Goal: Task Accomplishment & Management: Use online tool/utility

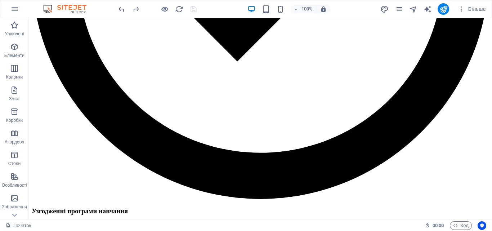
scroll to position [945, 0]
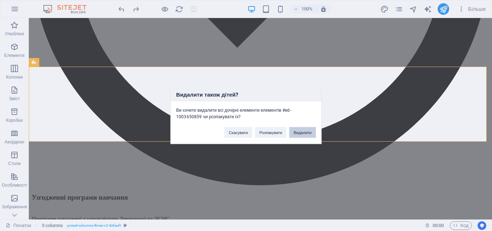
click at [297, 133] on font "Видалити" at bounding box center [302, 132] width 18 height 4
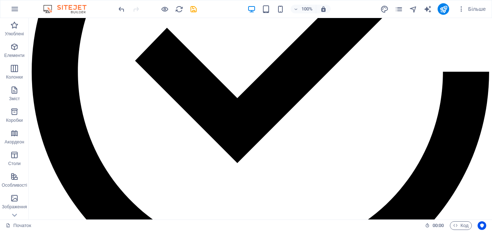
scroll to position [816, 0]
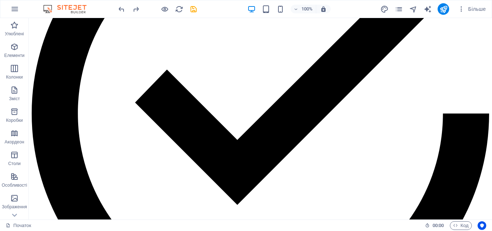
scroll to position [787, 0]
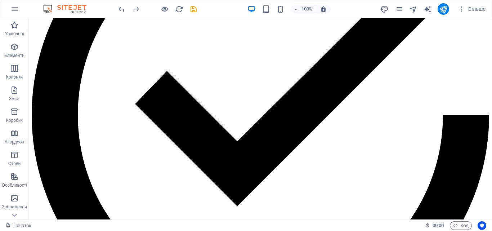
click at [195, 9] on icon "зберегти" at bounding box center [193, 9] width 8 height 8
checkbox input "false"
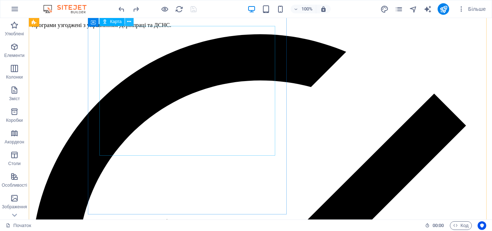
click at [128, 23] on icon at bounding box center [129, 22] width 4 height 8
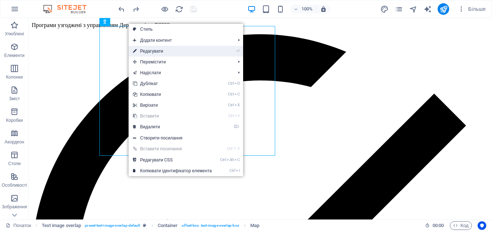
click at [146, 51] on font "Редагувати" at bounding box center [151, 51] width 23 height 5
select select "1"
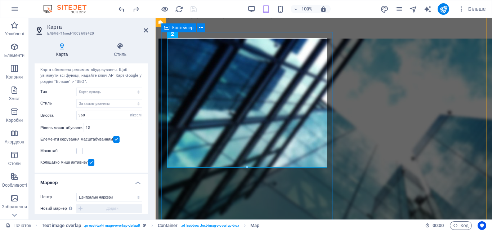
scroll to position [0, 0]
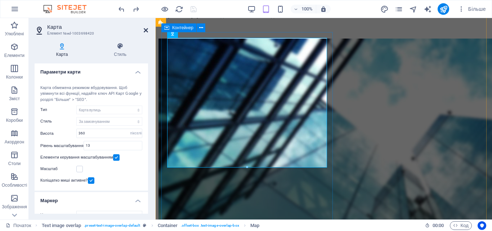
click at [146, 30] on icon at bounding box center [146, 30] width 4 height 6
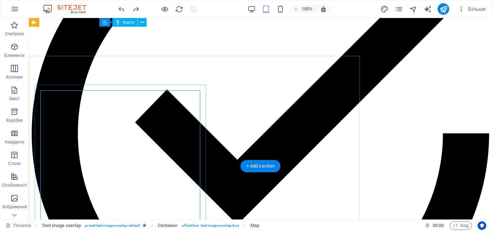
scroll to position [1216, 0]
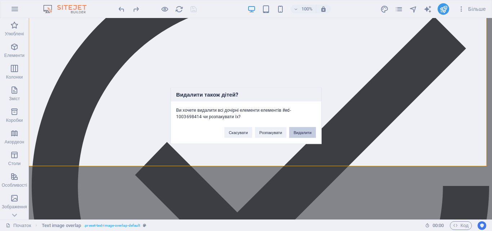
click at [299, 131] on font "Видалити" at bounding box center [302, 132] width 18 height 4
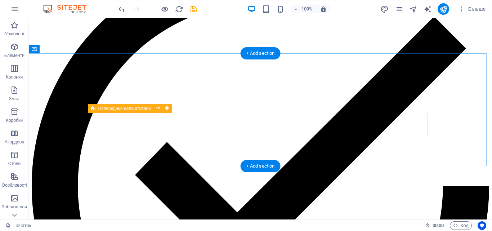
scroll to position [959, 0]
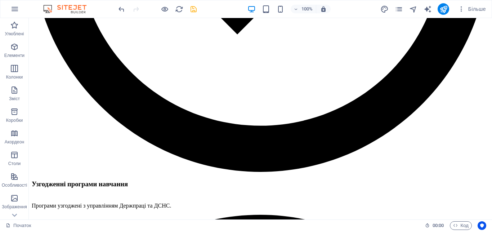
click at [192, 8] on icon "зберегти" at bounding box center [193, 9] width 8 height 8
checkbox input "false"
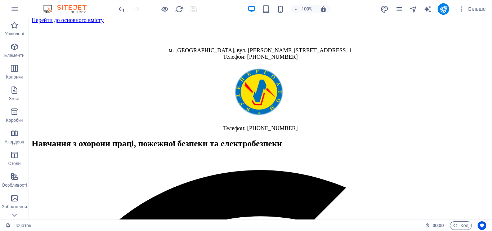
scroll to position [0, 0]
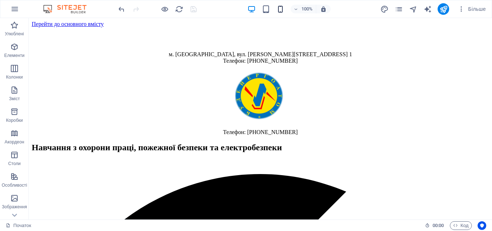
click at [277, 7] on icon "button" at bounding box center [280, 9] width 8 height 8
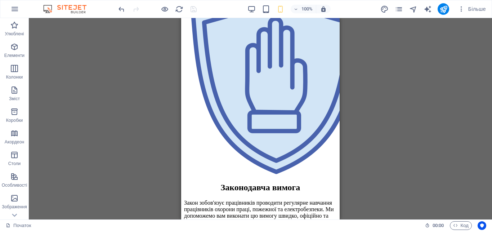
scroll to position [2026, 0]
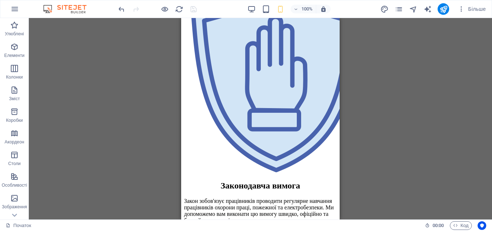
click at [250, 11] on icon "button" at bounding box center [251, 9] width 8 height 8
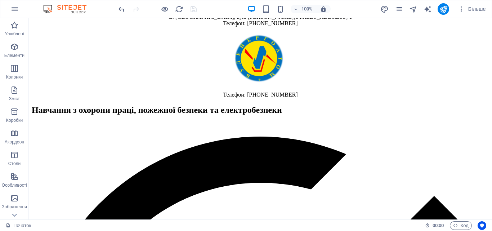
scroll to position [0, 0]
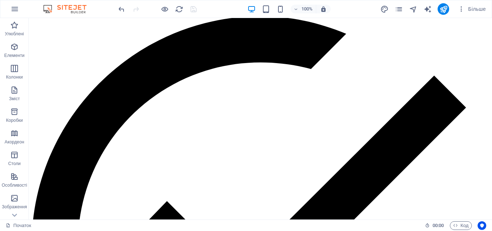
drag, startPoint x: 489, startPoint y: 216, endPoint x: 316, endPoint y: 33, distance: 251.5
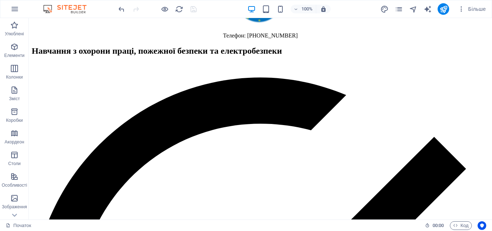
scroll to position [101, 0]
